Goal: Task Accomplishment & Management: Use online tool/utility

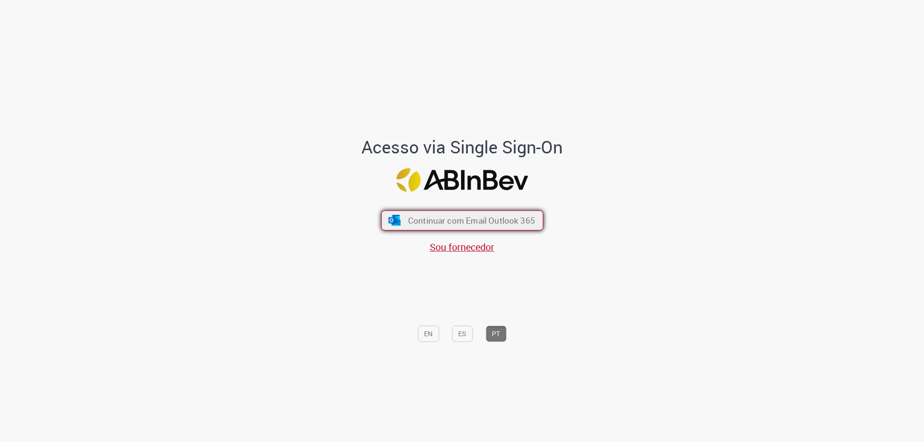
click at [475, 217] on span "Continuar com Email Outlook 365" at bounding box center [470, 220] width 127 height 11
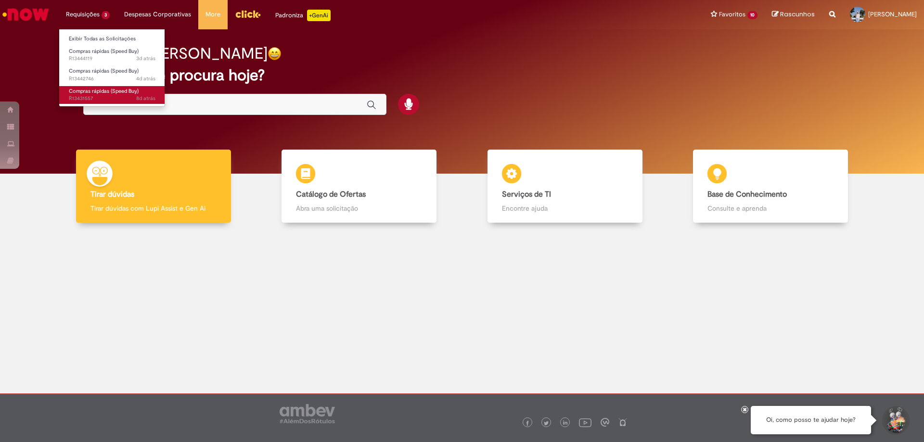
click at [108, 89] on span "Compras rápidas (Speed Buy)" at bounding box center [104, 91] width 70 height 7
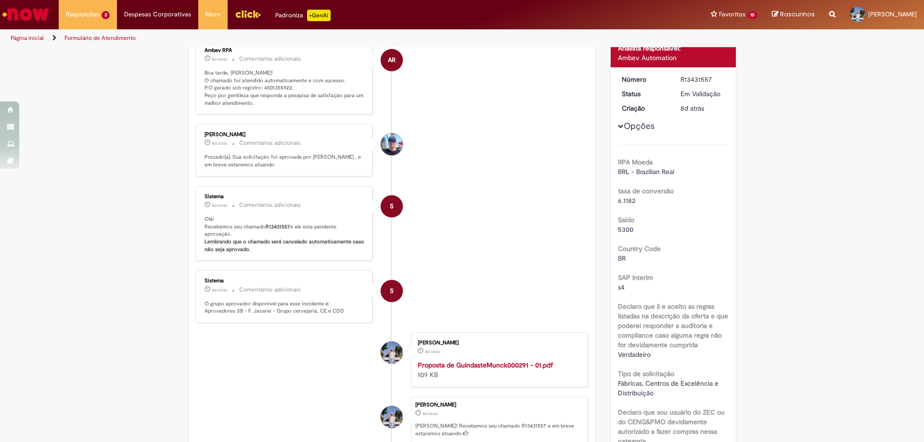
scroll to position [55, 0]
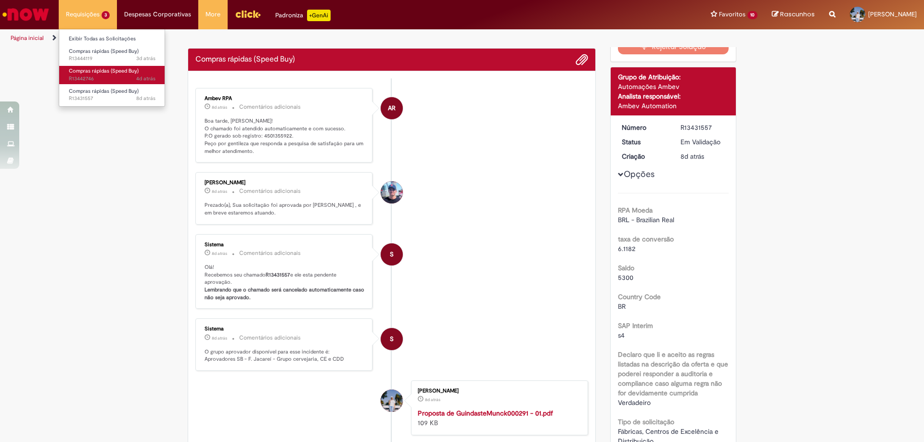
click at [107, 73] on span "Compras rápidas (Speed Buy)" at bounding box center [104, 70] width 70 height 7
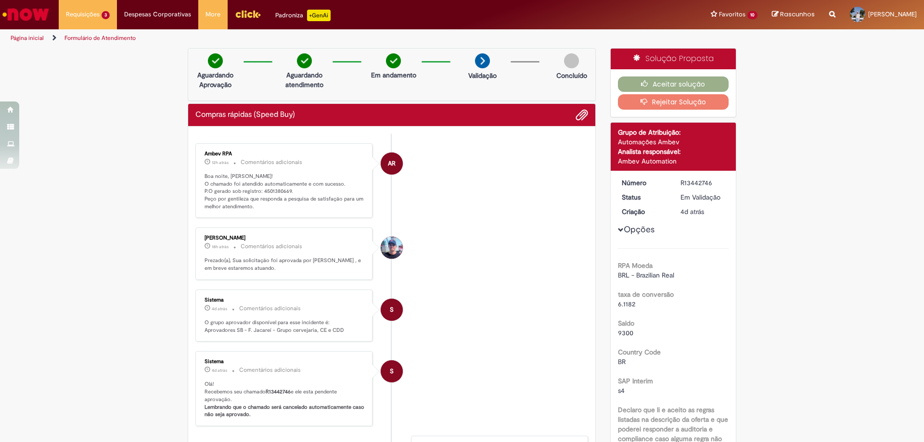
click at [268, 195] on p "Boa noite, [PERSON_NAME]! O chamado foi atendido automaticamente e com sucesso.…" at bounding box center [284, 192] width 160 height 38
click at [272, 190] on p "Boa noite, [PERSON_NAME]! O chamado foi atendido automaticamente e com sucesso.…" at bounding box center [284, 192] width 160 height 38
copy p "4501380669"
